Goal: Transaction & Acquisition: Purchase product/service

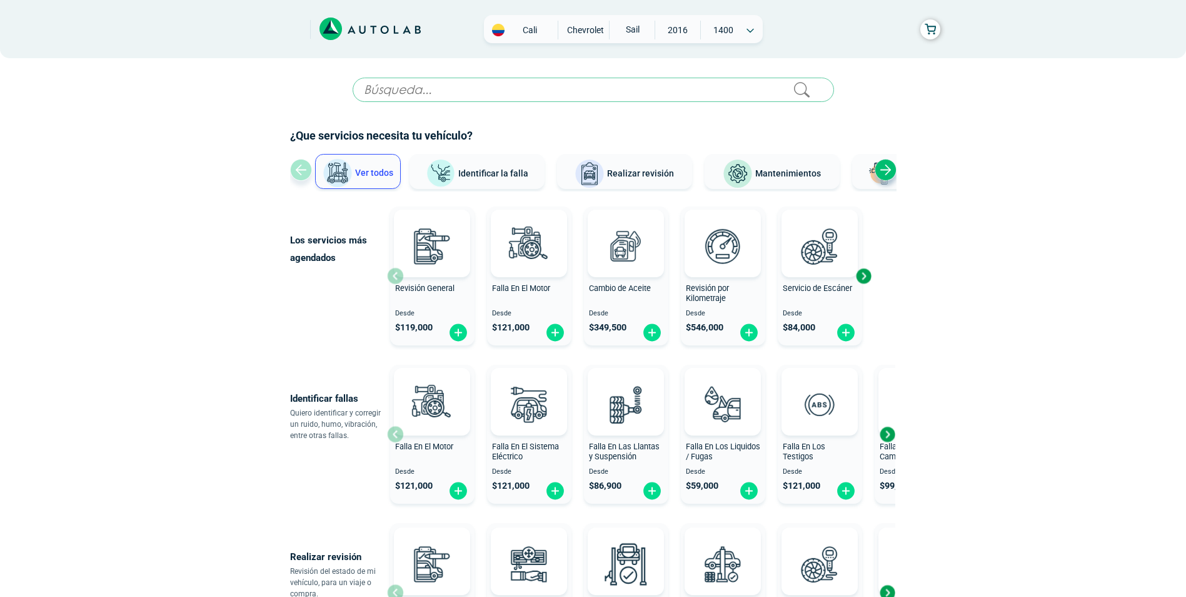
click at [866, 276] on div "Next slide" at bounding box center [863, 275] width 19 height 19
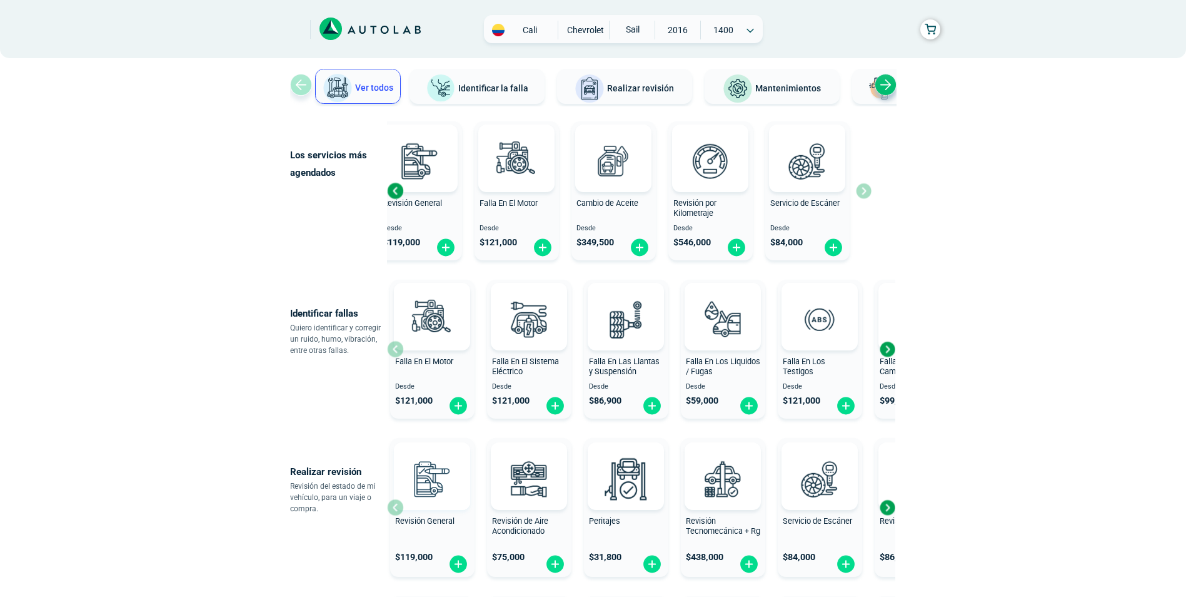
scroll to position [125, 0]
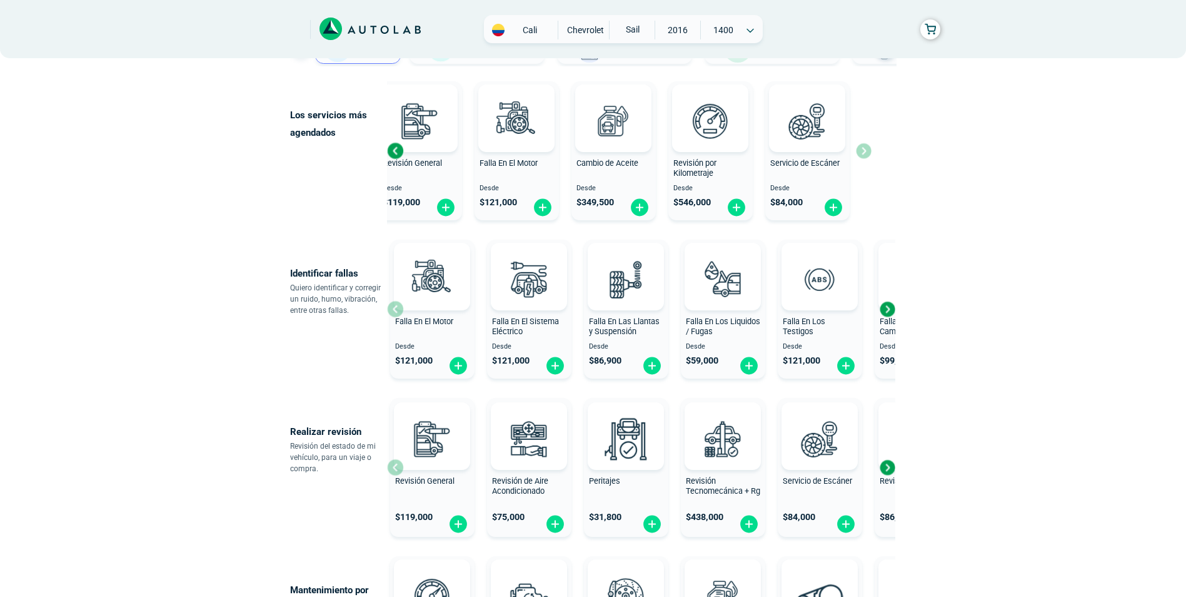
click at [891, 468] on div "Next slide" at bounding box center [887, 467] width 19 height 19
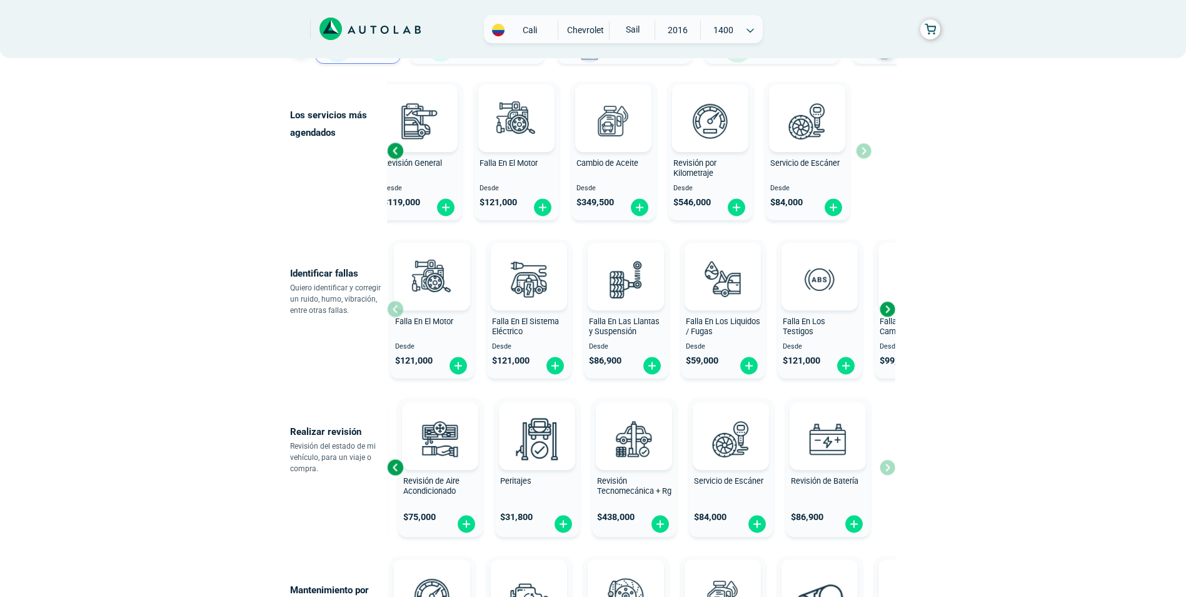
click at [891, 468] on div "Revisión General $ 119,000 Revisión de Aire Acondicionado $ 75,000 Peritajes $ …" at bounding box center [641, 467] width 508 height 149
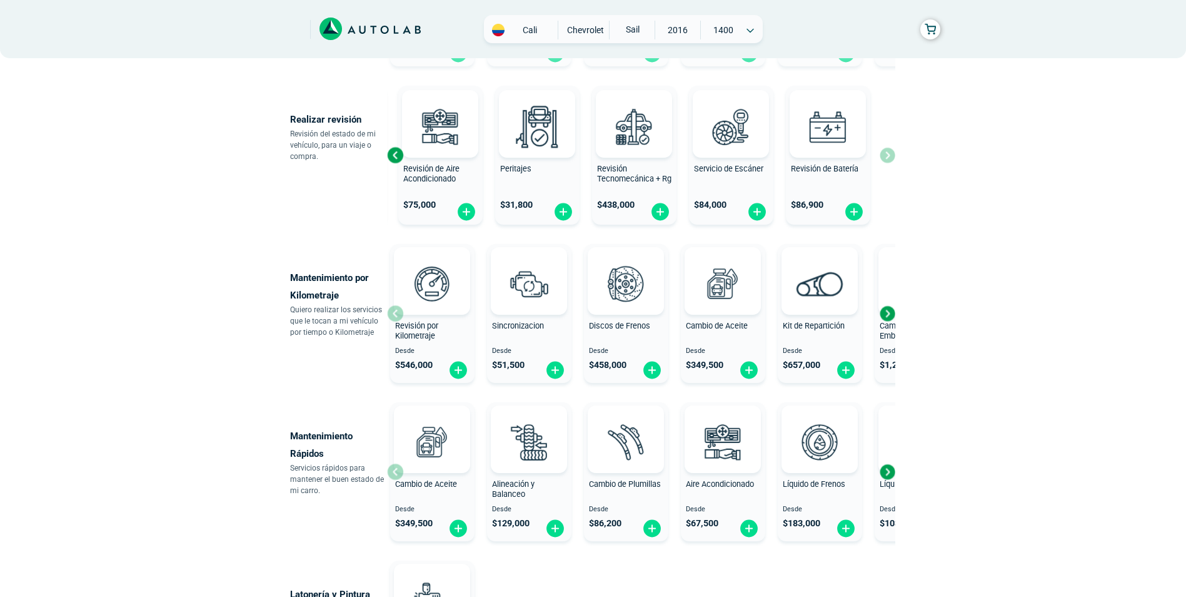
scroll to position [438, 0]
click at [881, 470] on div "Next slide" at bounding box center [887, 471] width 19 height 19
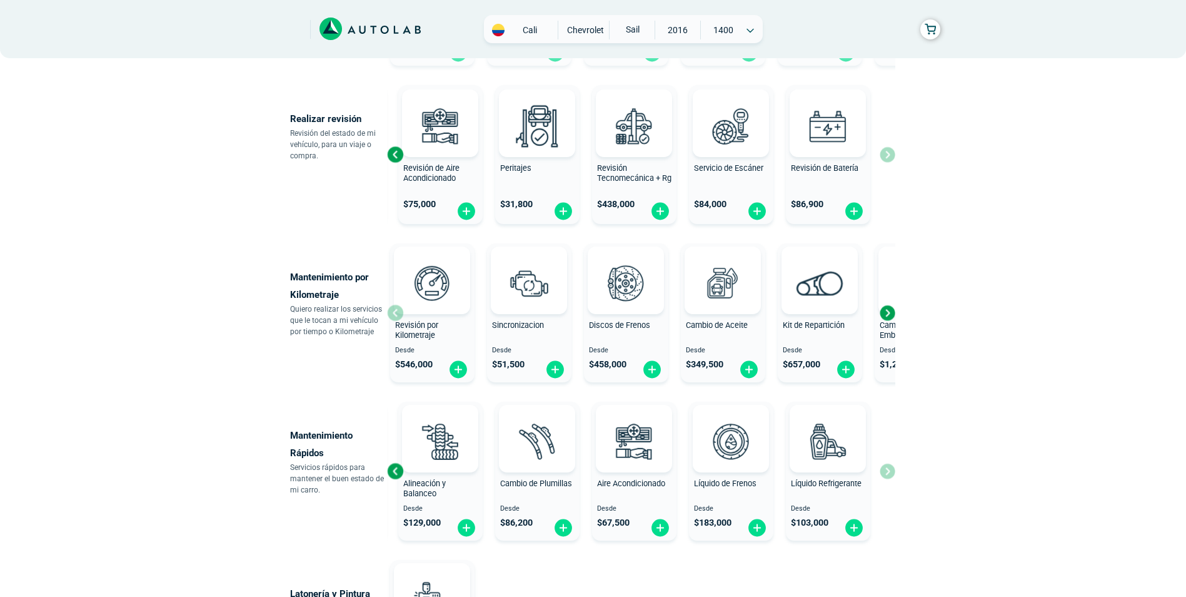
click at [389, 467] on div "Previous slide" at bounding box center [395, 471] width 19 height 19
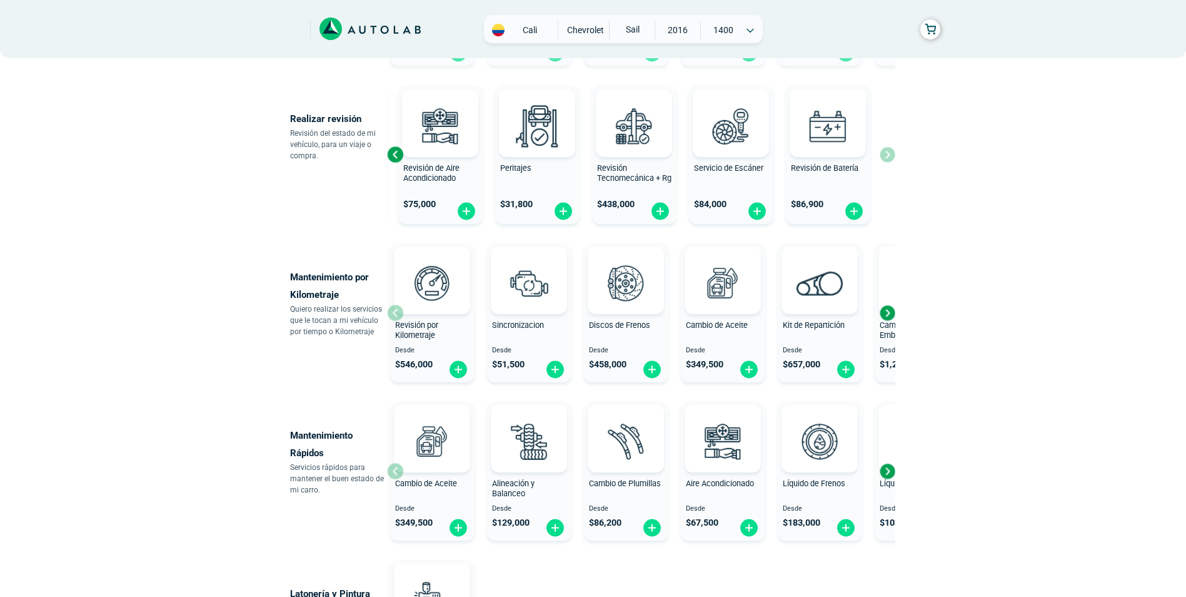
click at [554, 367] on img at bounding box center [555, 369] width 20 height 19
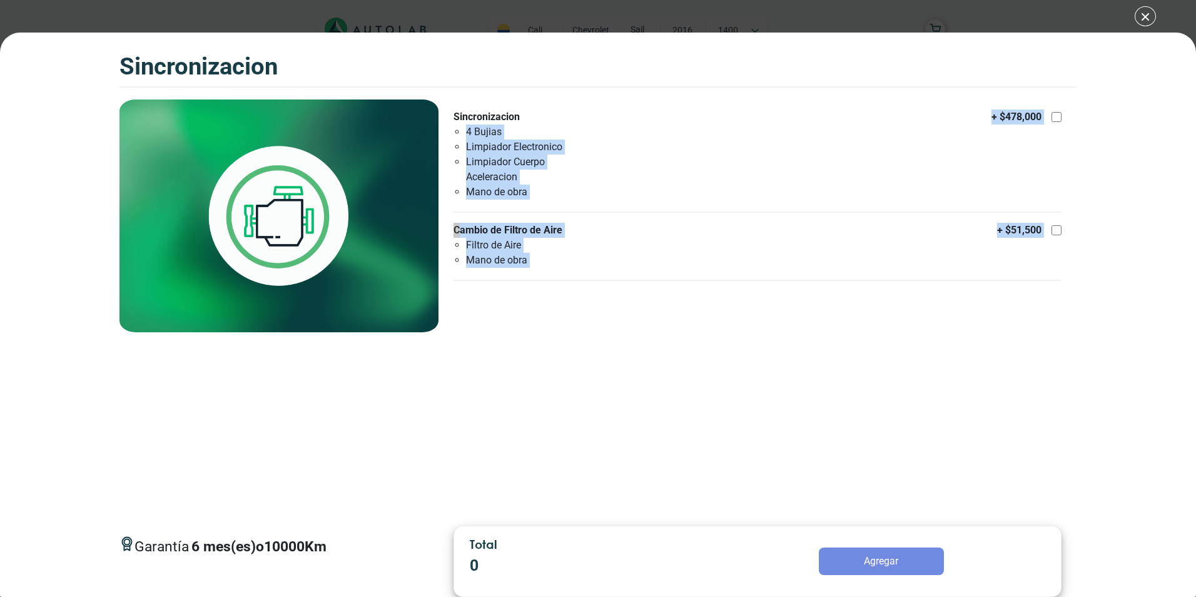
drag, startPoint x: 465, startPoint y: 129, endPoint x: 854, endPoint y: 221, distance: 400.5
click at [812, 241] on ul "Sincronizacion 4 Bujias Limpiador Electronico Limpiador Cuerpo Aceleracion Mano…" at bounding box center [757, 194] width 608 height 171
click at [977, 173] on label "Sincronizacion 4 Bujias Limpiador Electronico Limpiador Cuerpo Aceleracion Mano…" at bounding box center [757, 154] width 608 height 90
click at [1051, 122] on input "Sincronizacion 4 Bujias Limpiador Electronico Limpiador Cuerpo Aceleracion Mano…" at bounding box center [1056, 117] width 10 height 10
checkbox input "true"
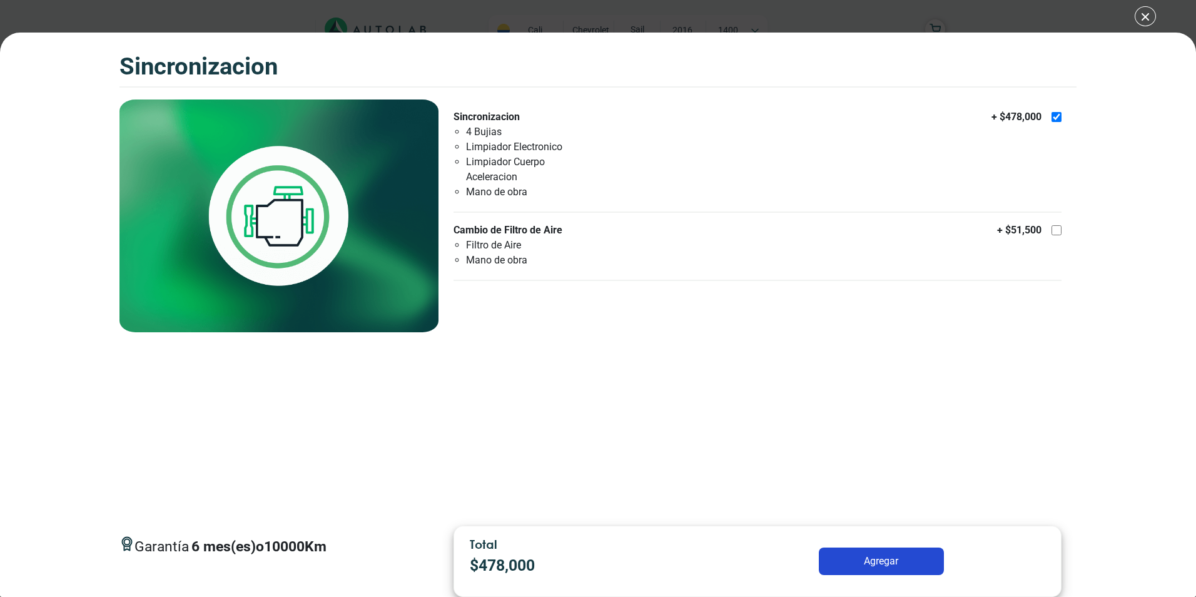
click at [1148, 13] on div "SINCRONIZACION SINCRONIZACION Garantía 6 10000 Km" at bounding box center [598, 298] width 1196 height 597
